Goal: Transaction & Acquisition: Purchase product/service

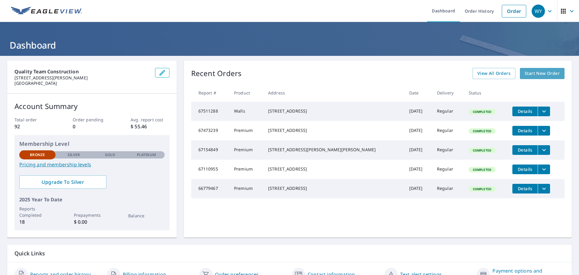
click at [534, 73] on span "Start New Order" at bounding box center [541, 74] width 35 height 8
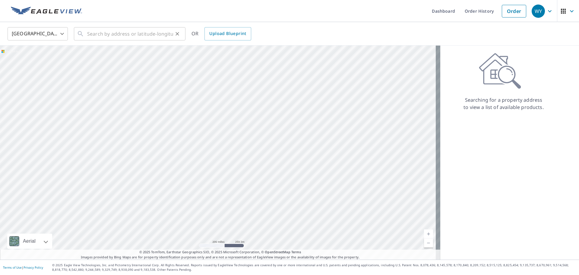
click at [86, 33] on div "​" at bounding box center [130, 33] width 112 height 13
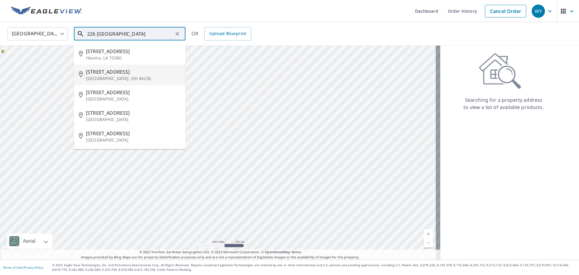
click at [109, 77] on p "[GEOGRAPHIC_DATA], OH 44236" at bounding box center [133, 78] width 95 height 6
type input "[STREET_ADDRESS][PERSON_NAME]"
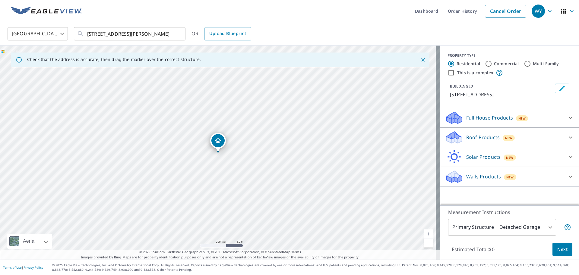
click at [460, 140] on div "Roof Products New" at bounding box center [504, 137] width 118 height 14
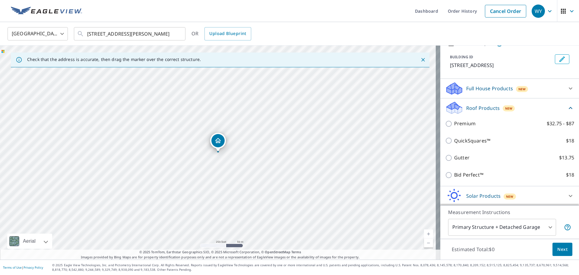
scroll to position [30, 0]
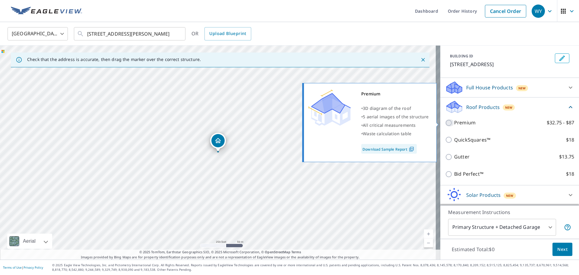
click at [445, 123] on input "Premium $32.75 - $87" at bounding box center [449, 122] width 9 height 7
checkbox input "true"
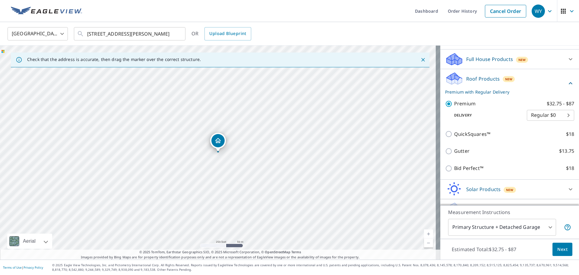
scroll to position [60, 0]
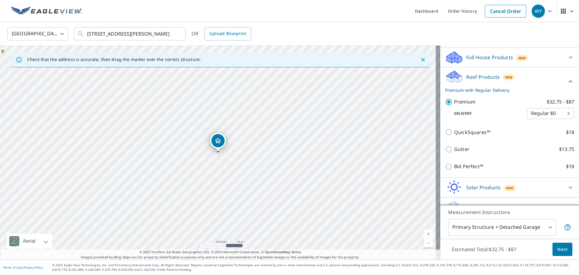
click at [562, 247] on span "Next" at bounding box center [562, 249] width 10 height 8
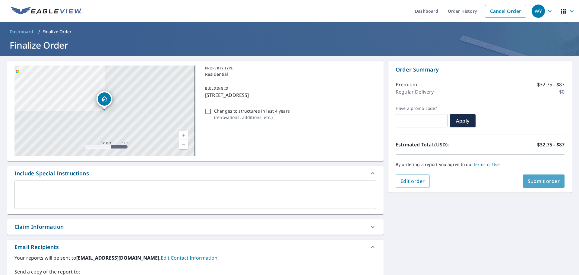
click at [540, 182] on span "Submit order" at bounding box center [544, 181] width 32 height 7
